Goal: Find contact information: Find contact information

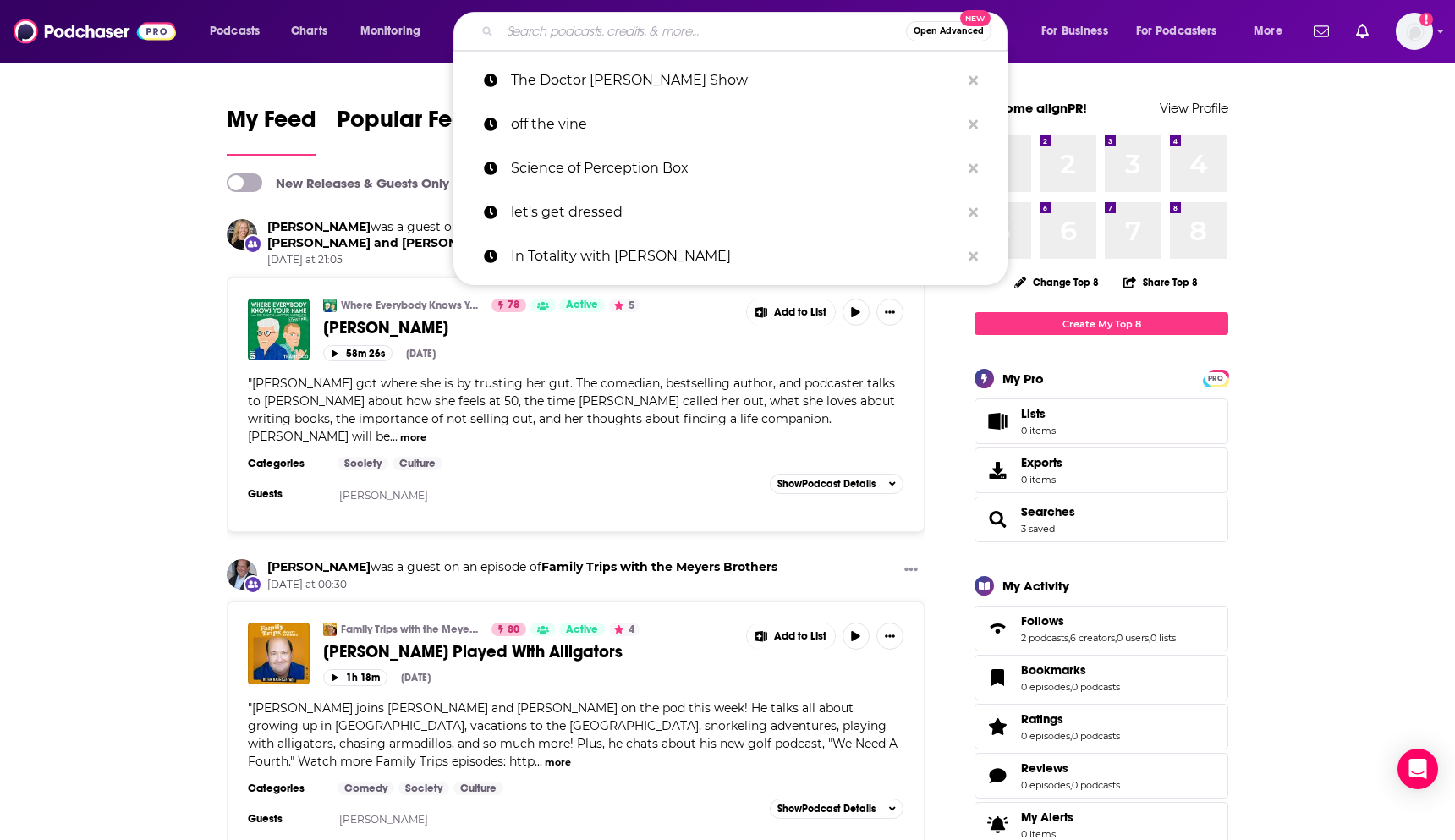
click at [669, 43] on input "Search podcasts, credits, & more..." at bounding box center [703, 31] width 406 height 27
paste input "Good Inside with Dr. [PERSON_NAME]"
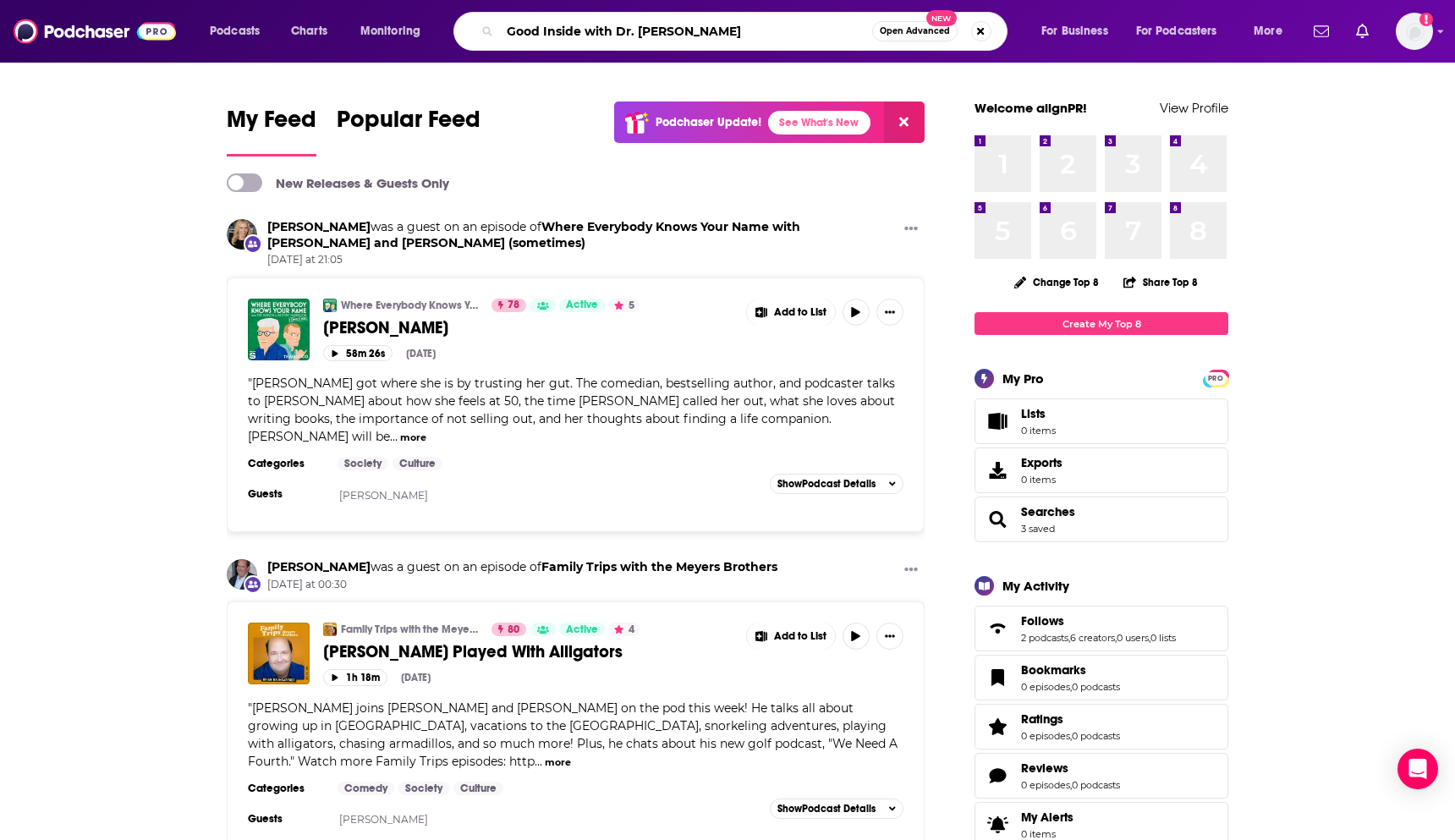
type input "Good Inside with Dr. [PERSON_NAME]"
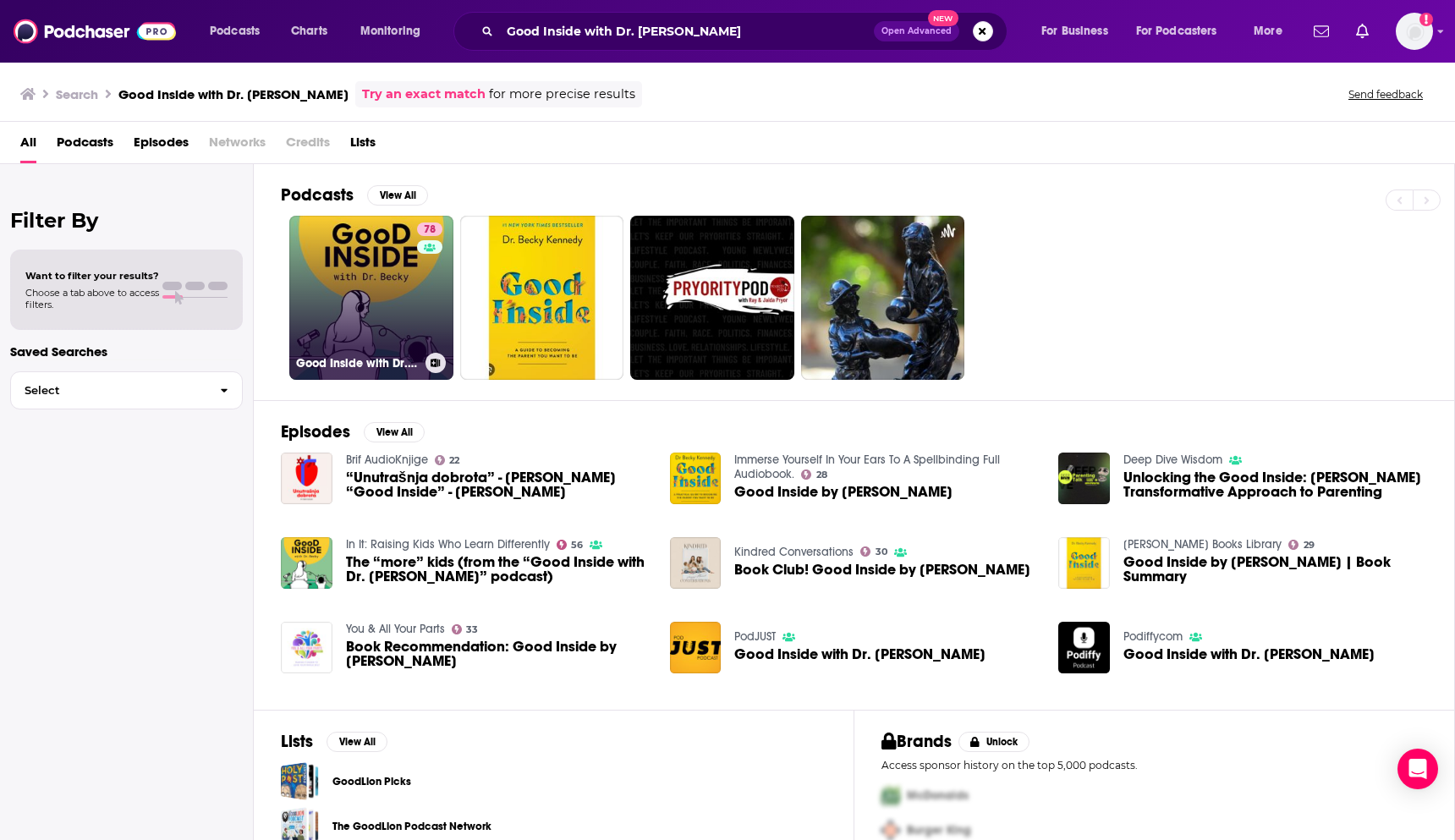
click at [398, 262] on link "78 Good Inside with Dr. [PERSON_NAME]" at bounding box center [371, 298] width 164 height 164
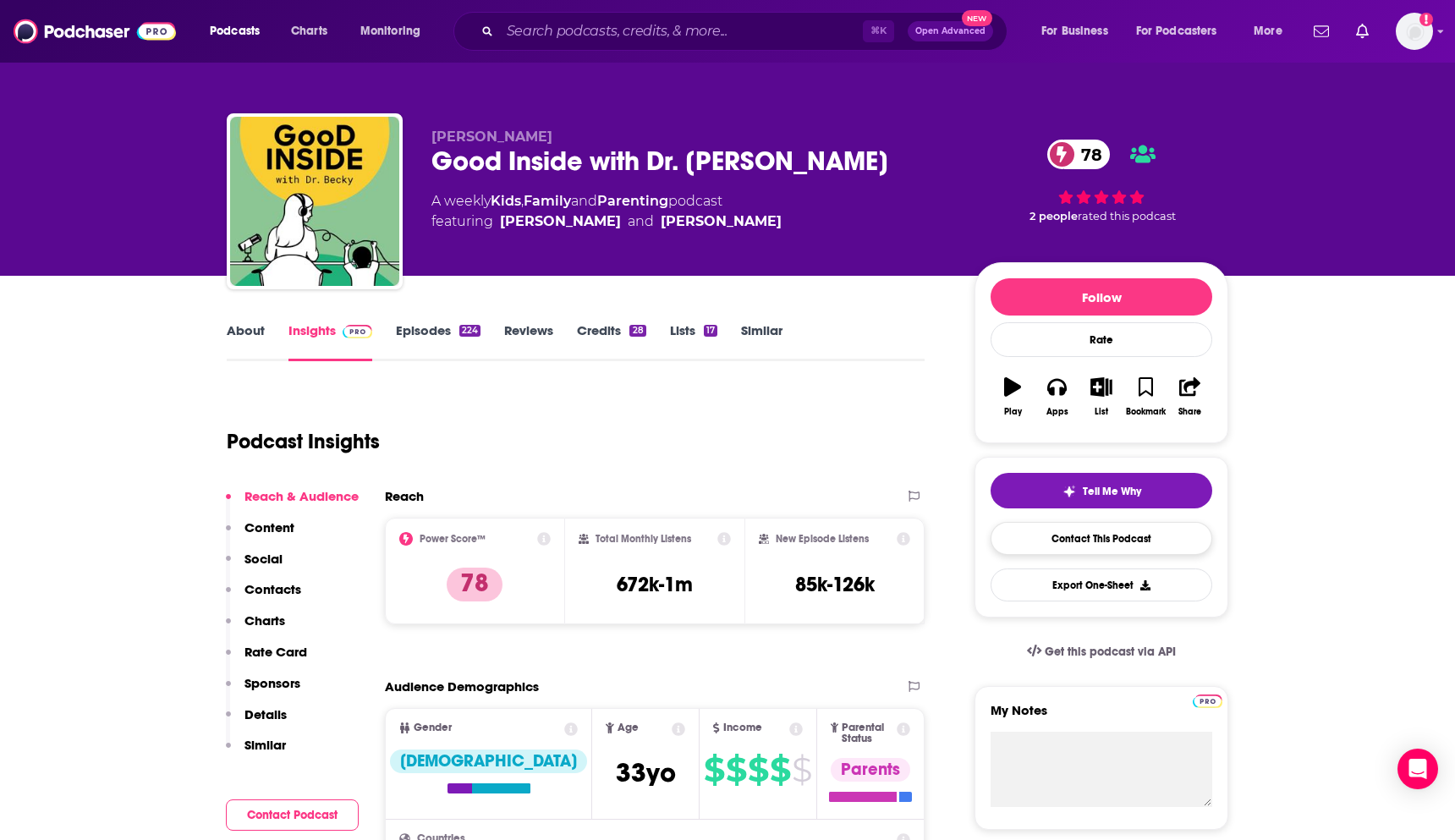
click at [1148, 545] on link "Contact This Podcast" at bounding box center [1101, 538] width 221 height 33
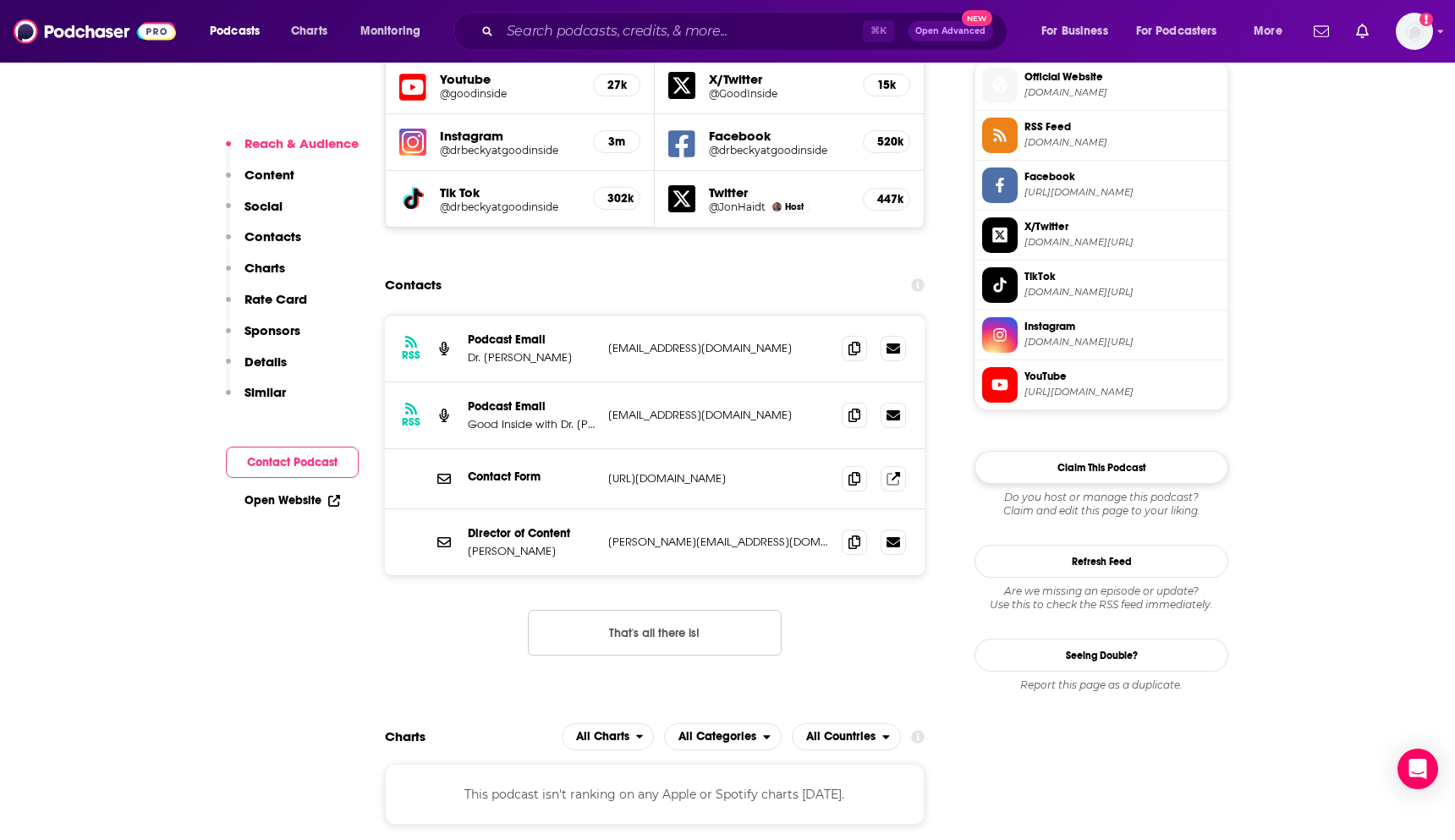
scroll to position [1542, 0]
click at [851, 340] on icon at bounding box center [854, 346] width 11 height 13
click at [849, 406] on icon at bounding box center [854, 412] width 11 height 13
click at [852, 533] on icon at bounding box center [854, 539] width 11 height 13
click at [896, 469] on icon at bounding box center [893, 476] width 13 height 13
